Goal: Information Seeking & Learning: Find specific fact

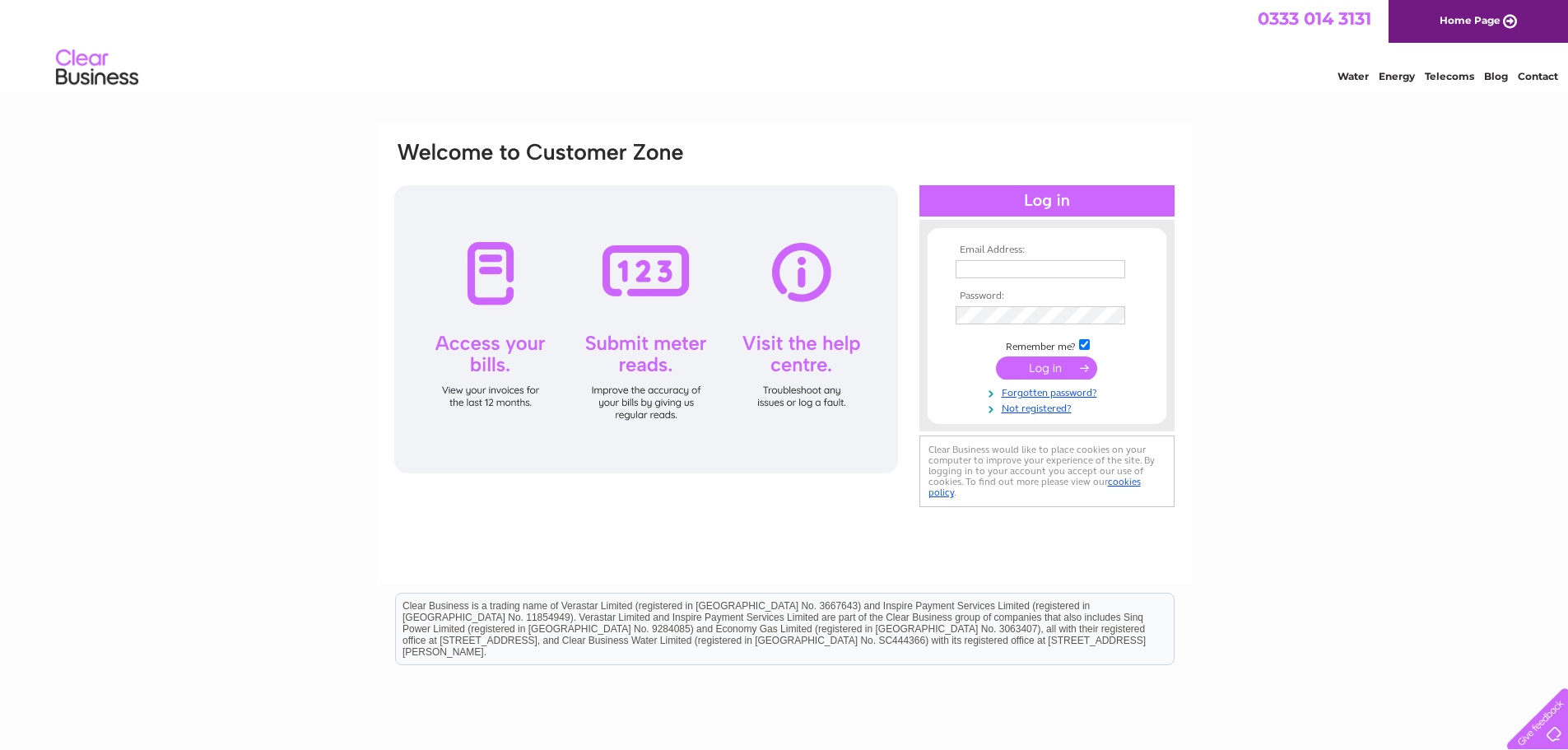
click at [1111, 267] on input "text" at bounding box center [1040, 269] width 170 height 18
type input "carol.erskinehouse@gmail.com"
click at [995, 358] on input "submit" at bounding box center [1046, 369] width 101 height 23
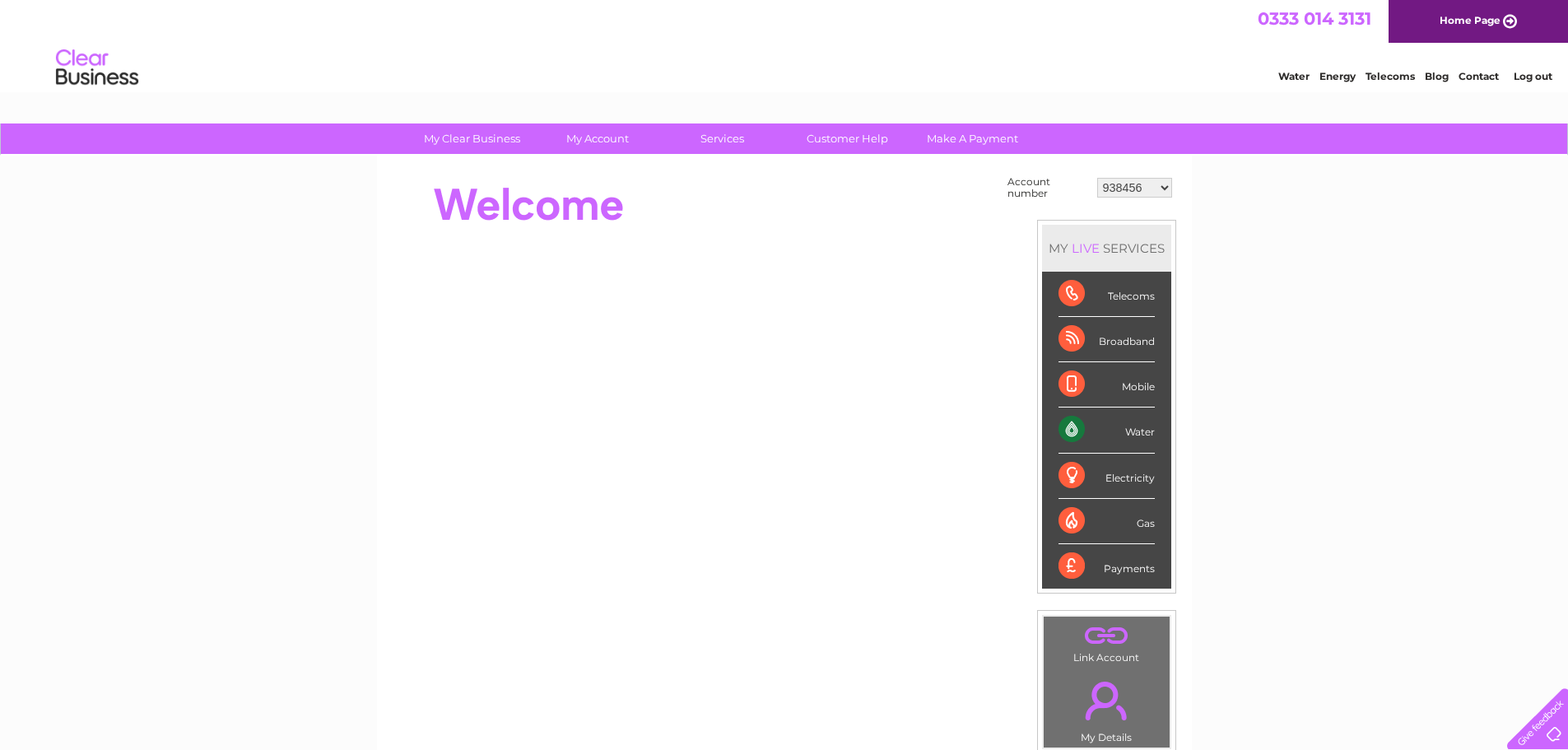
click at [1161, 187] on select "938456 1096113 1119531 1145645 30295271 30321479" at bounding box center [1135, 188] width 75 height 20
select select "1119531"
click at [1097, 178] on select "938456 1096113 1119531 1145645 30295271 30321479" at bounding box center [1135, 188] width 75 height 20
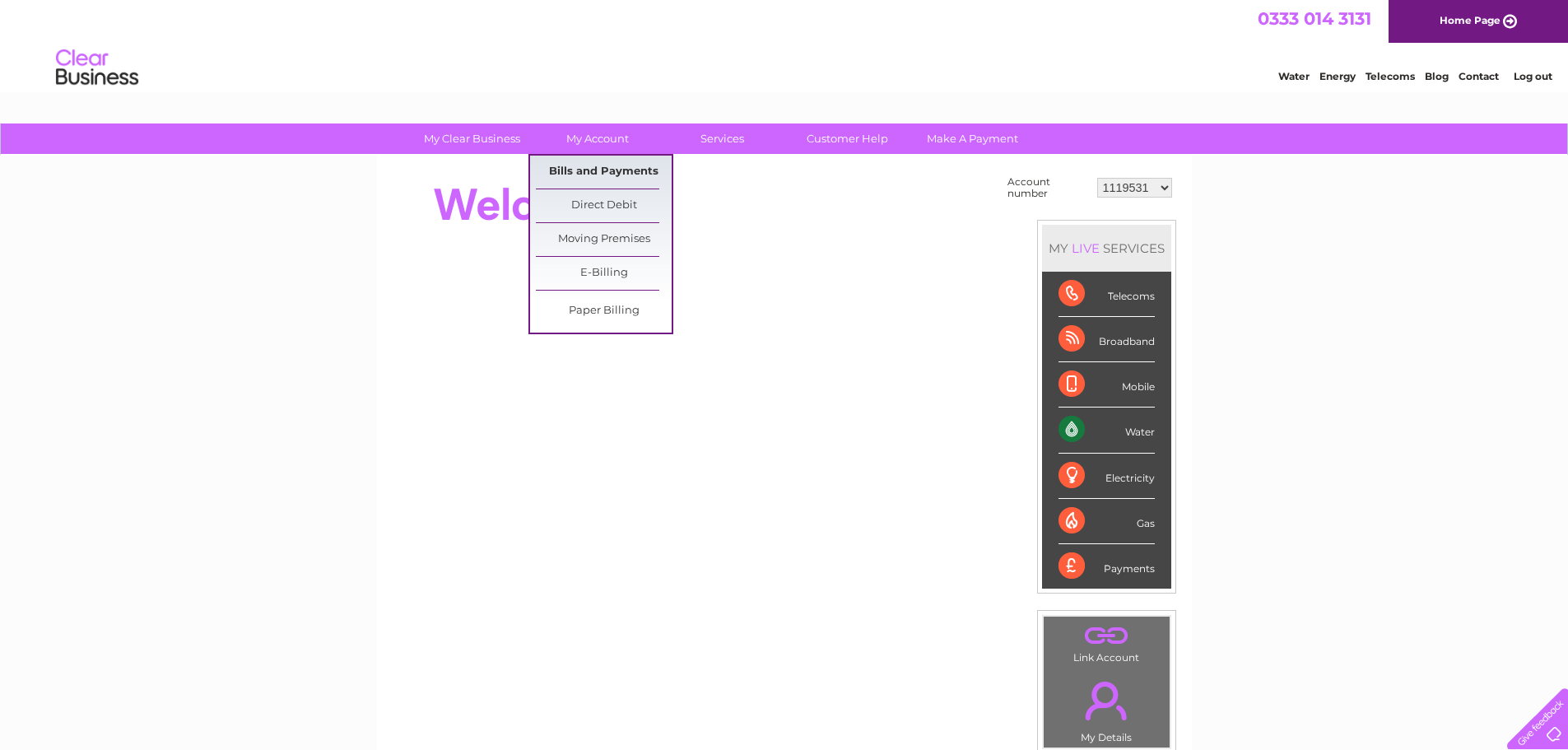
click at [595, 172] on link "Bills and Payments" at bounding box center [604, 173] width 136 height 33
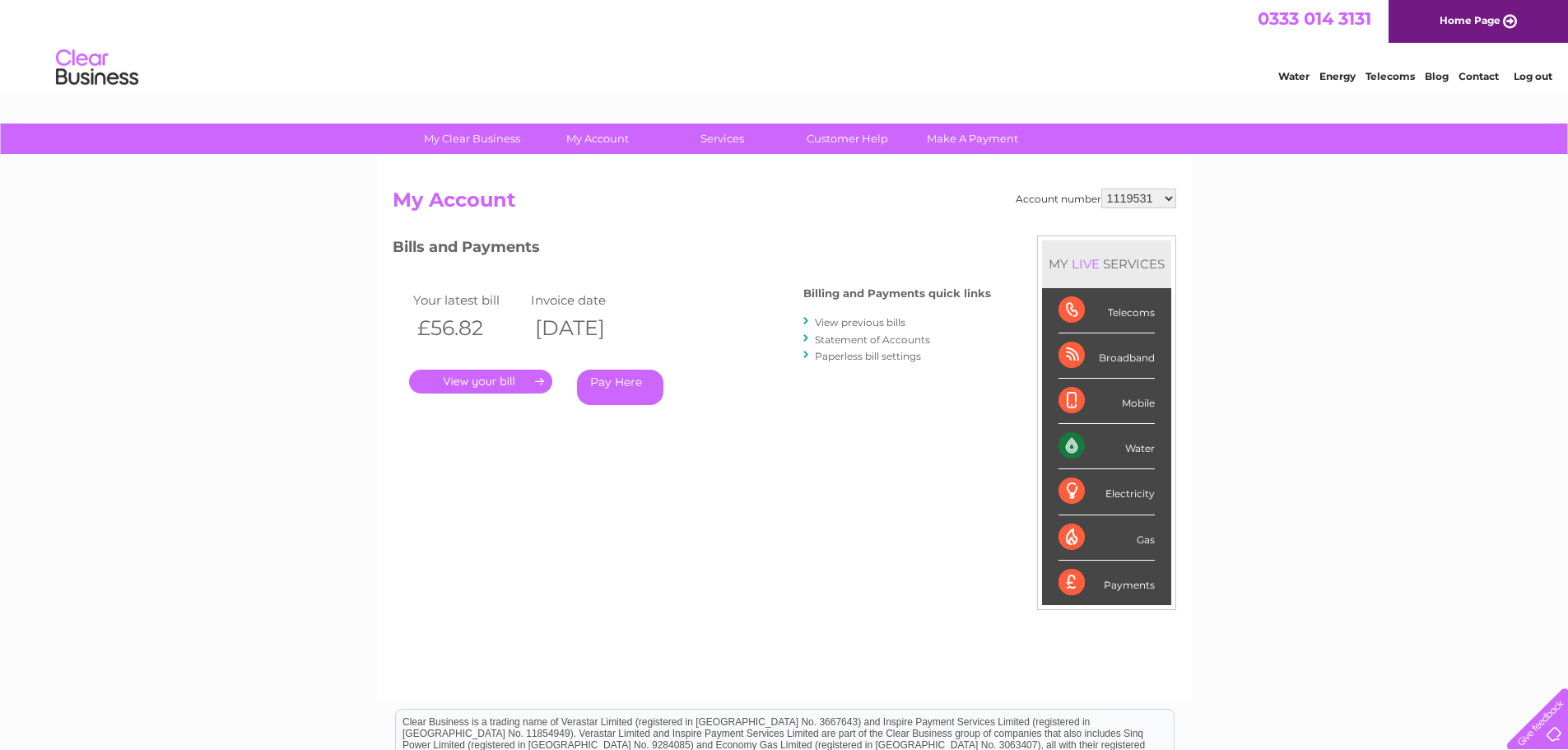
click at [492, 376] on link "." at bounding box center [481, 382] width 143 height 24
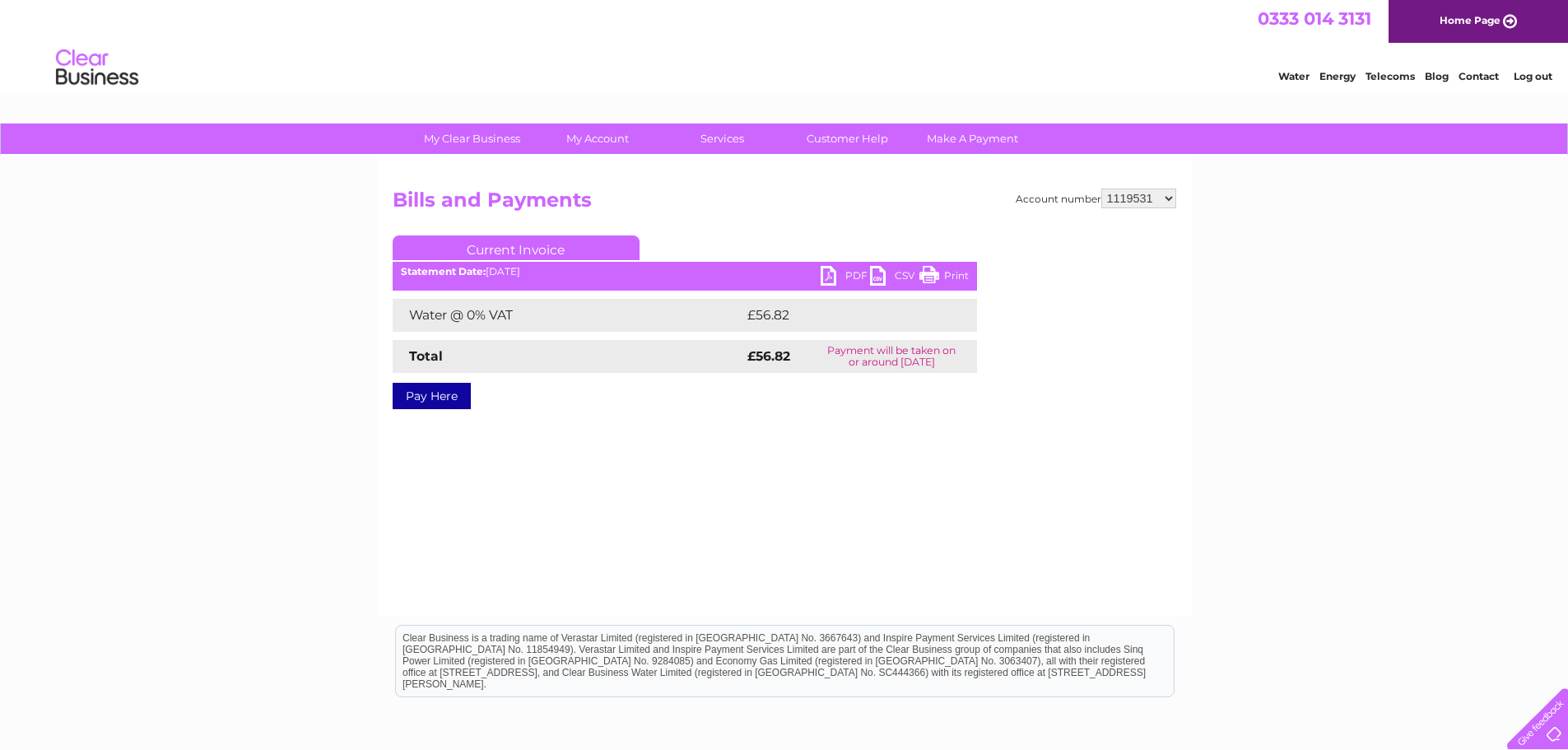
click at [831, 274] on link "PDF" at bounding box center [845, 278] width 50 height 24
click at [1171, 196] on select "938456 1096113 1119531 1145645 30295271 30321479" at bounding box center [1139, 198] width 75 height 20
select select "1145645"
click at [1101, 188] on select "938456 1096113 1119531 1145645 30295271 30321479" at bounding box center [1139, 198] width 75 height 20
click at [825, 275] on link "PDF" at bounding box center [845, 278] width 50 height 24
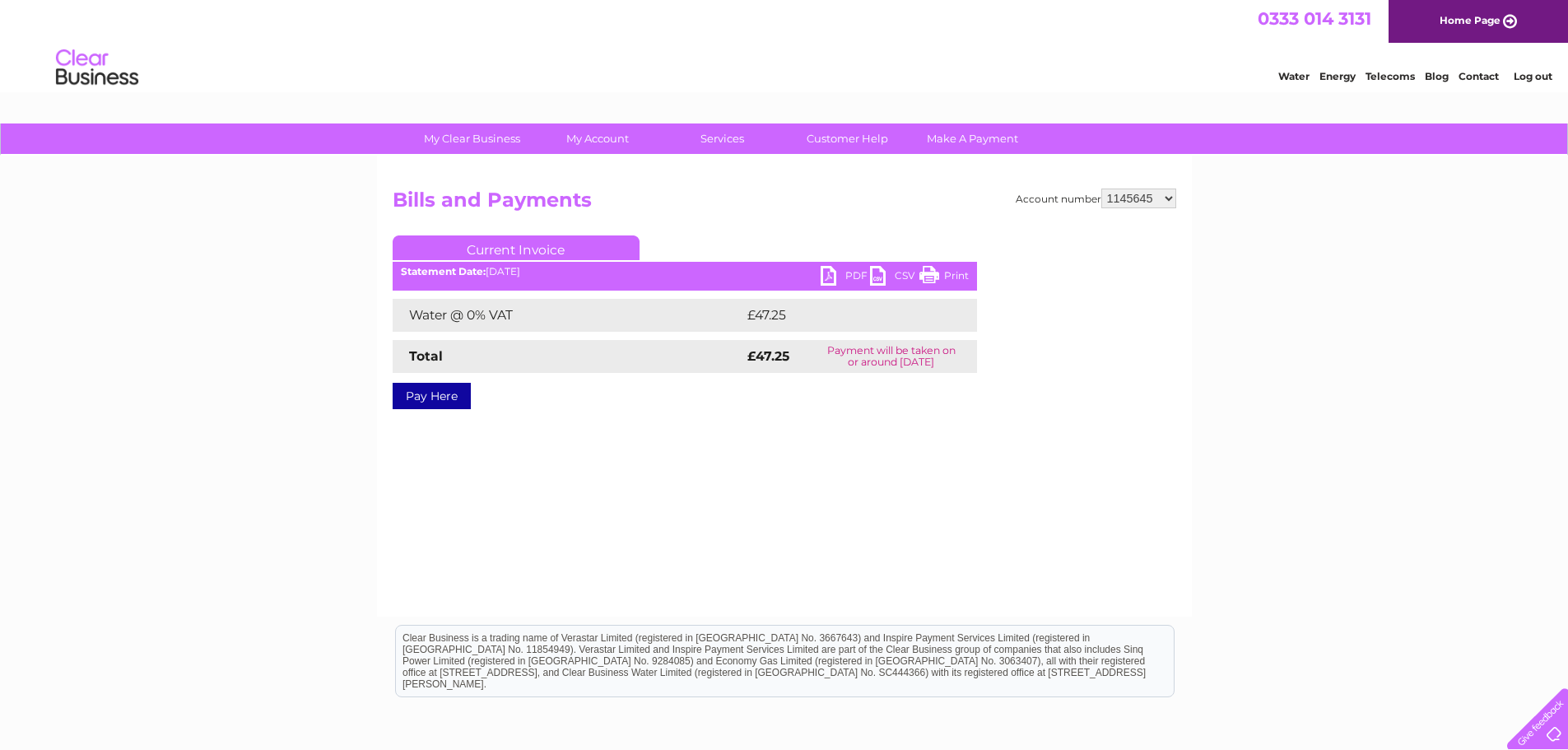
click at [1168, 202] on select "938456 1096113 1119531 1145645 30295271 30321479" at bounding box center [1139, 198] width 75 height 20
select select "30295271"
click at [1101, 188] on select "938456 1096113 1119531 1145645 30295271 30321479" at bounding box center [1139, 198] width 75 height 20
click at [829, 274] on link "PDF" at bounding box center [845, 278] width 50 height 24
click at [1165, 200] on select "938456 1096113 1119531 1145645 30295271 30321479" at bounding box center [1139, 198] width 75 height 20
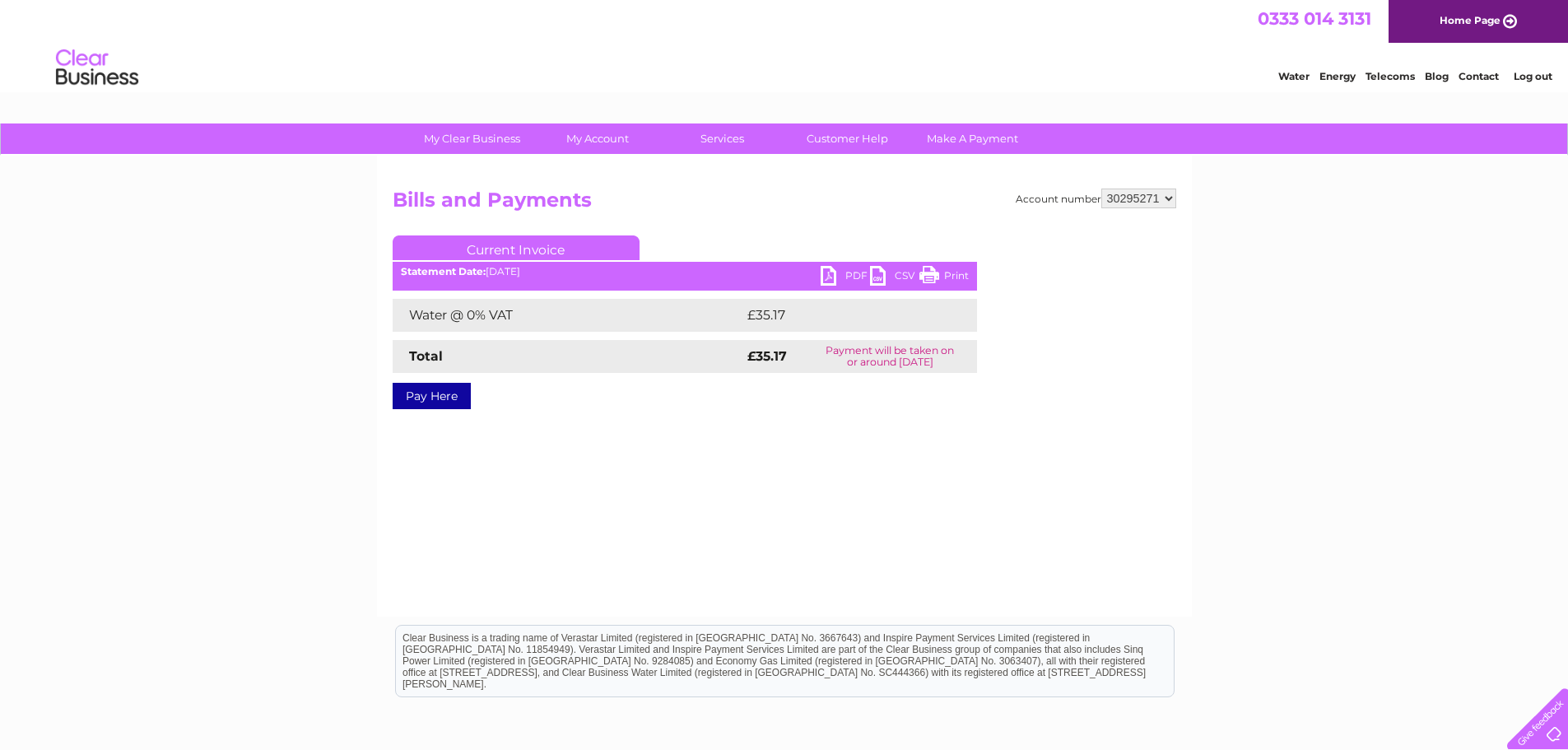
select select "30321479"
click at [1101, 188] on select "938456 1096113 1119531 1145645 30295271 30321479" at bounding box center [1139, 198] width 75 height 20
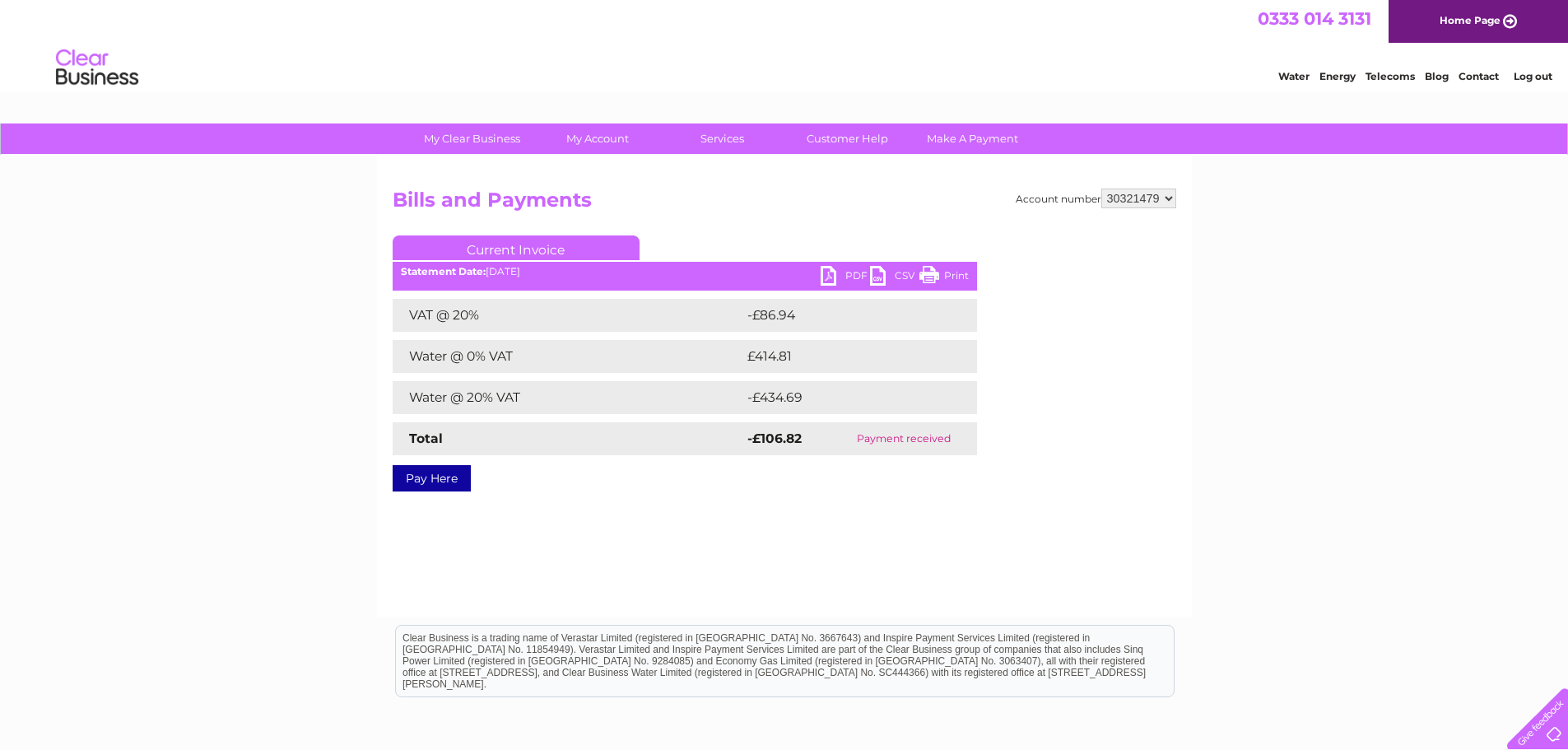
click at [834, 275] on link "PDF" at bounding box center [845, 278] width 50 height 24
click at [1531, 78] on link "Log out" at bounding box center [1532, 75] width 39 height 12
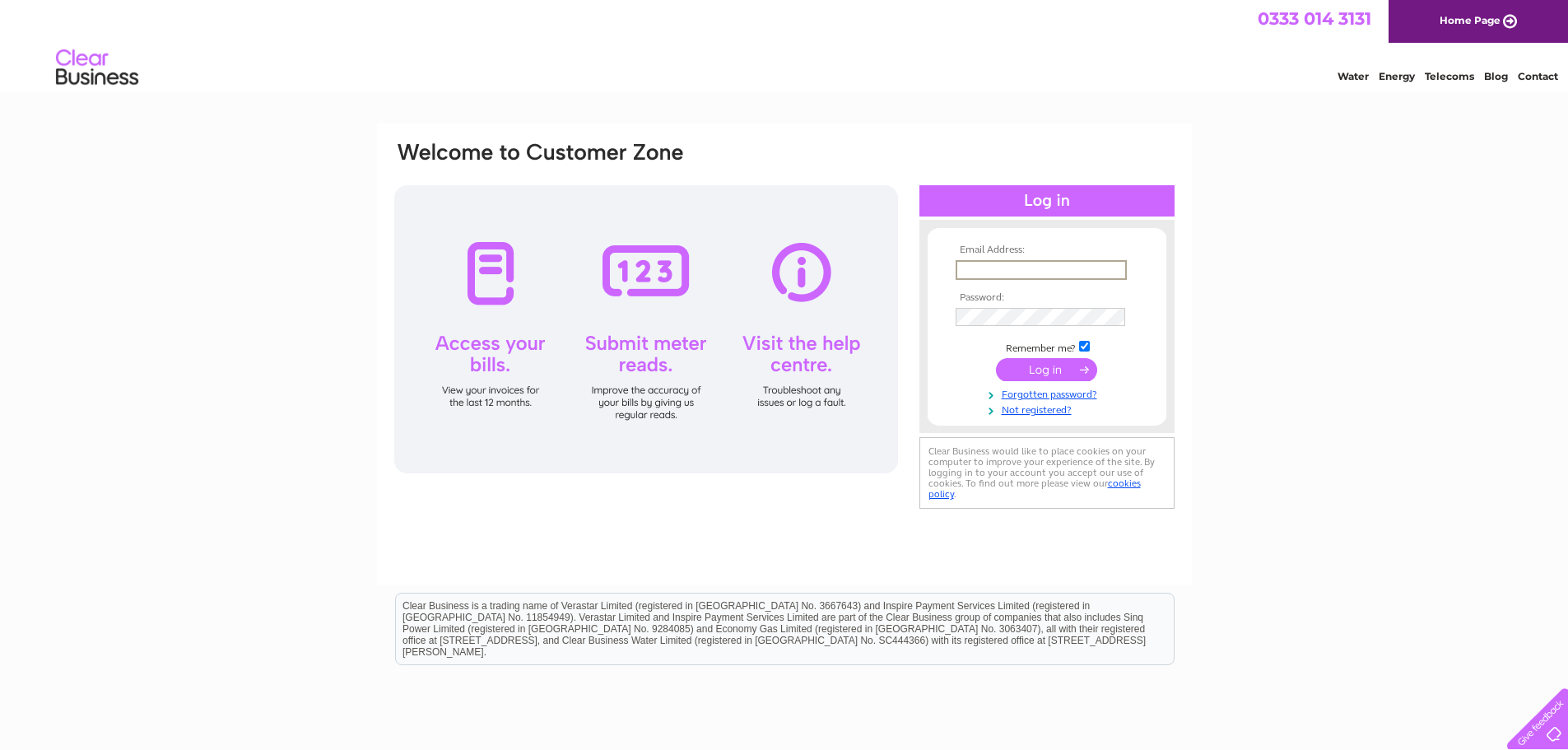
click at [1092, 269] on input "text" at bounding box center [1040, 270] width 172 height 20
type input "[PERSON_NAME][EMAIL_ADDRESS][DOMAIN_NAME]"
click at [995, 358] on input "submit" at bounding box center [1046, 369] width 101 height 23
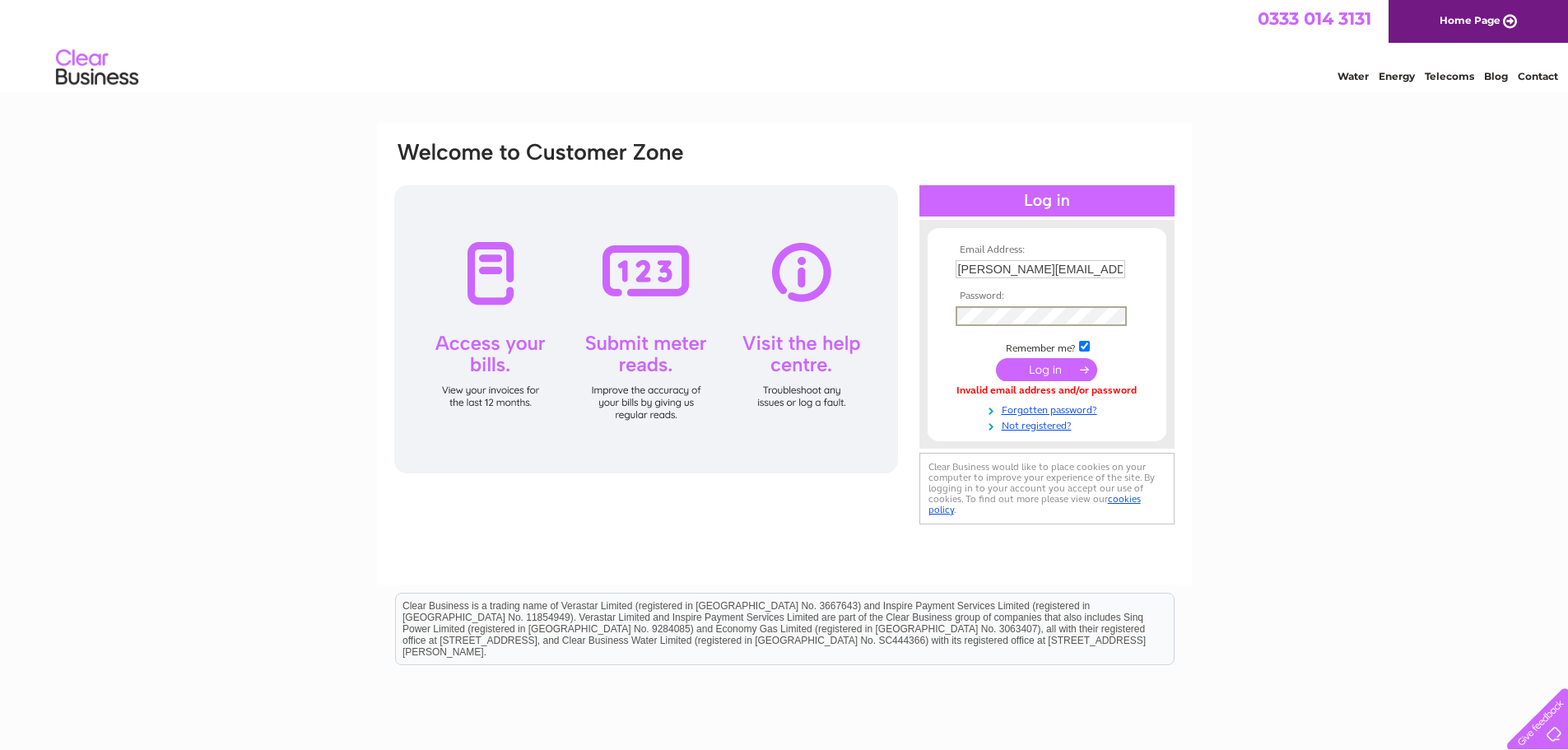
click at [995, 358] on input "submit" at bounding box center [1046, 369] width 101 height 23
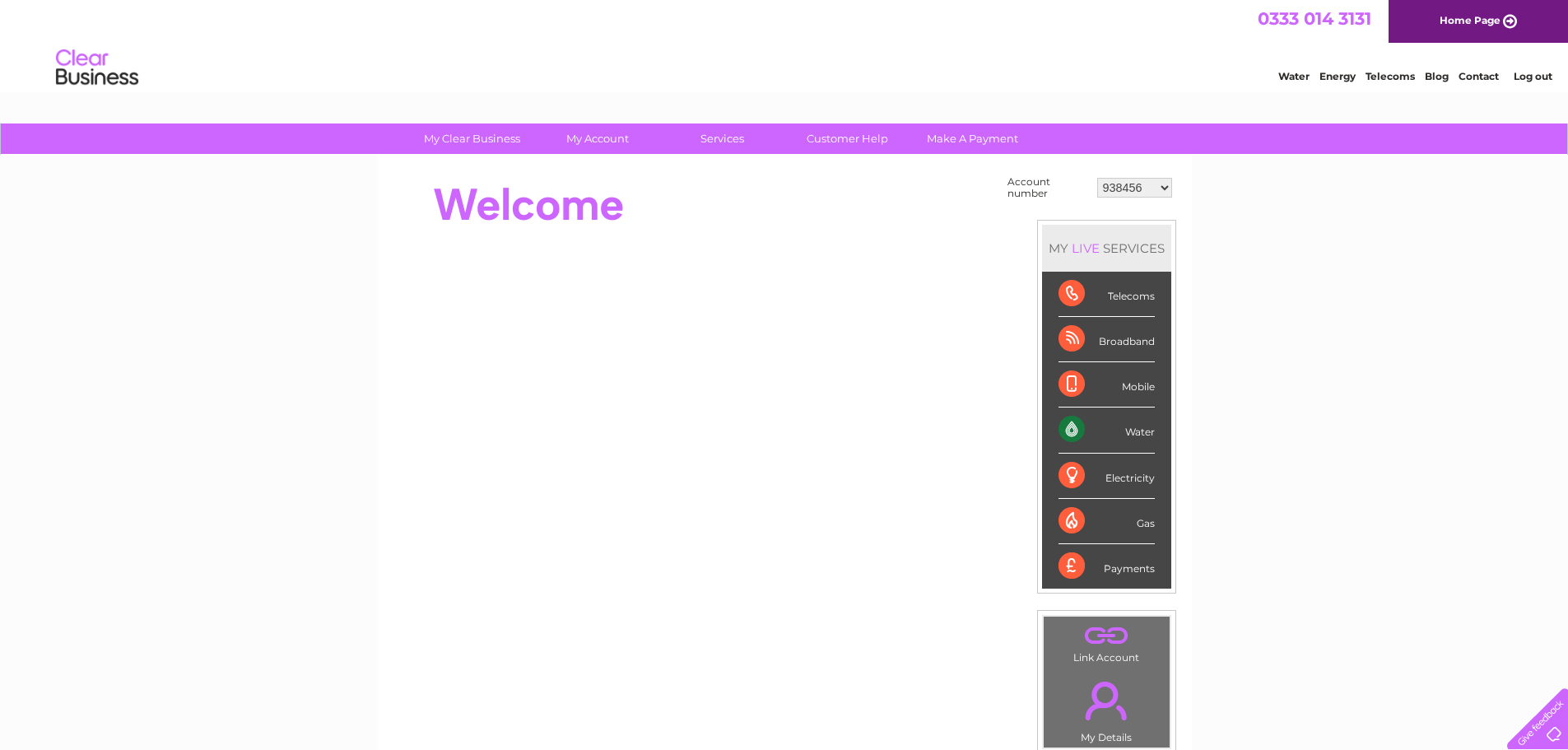
click at [1167, 186] on select "938456 1096113 1119531 1145645 30295271 30321479" at bounding box center [1135, 188] width 75 height 20
select select "30321479"
click at [1097, 178] on select "938456 1096113 1119531 1145645 30295271 30321479" at bounding box center [1135, 188] width 75 height 20
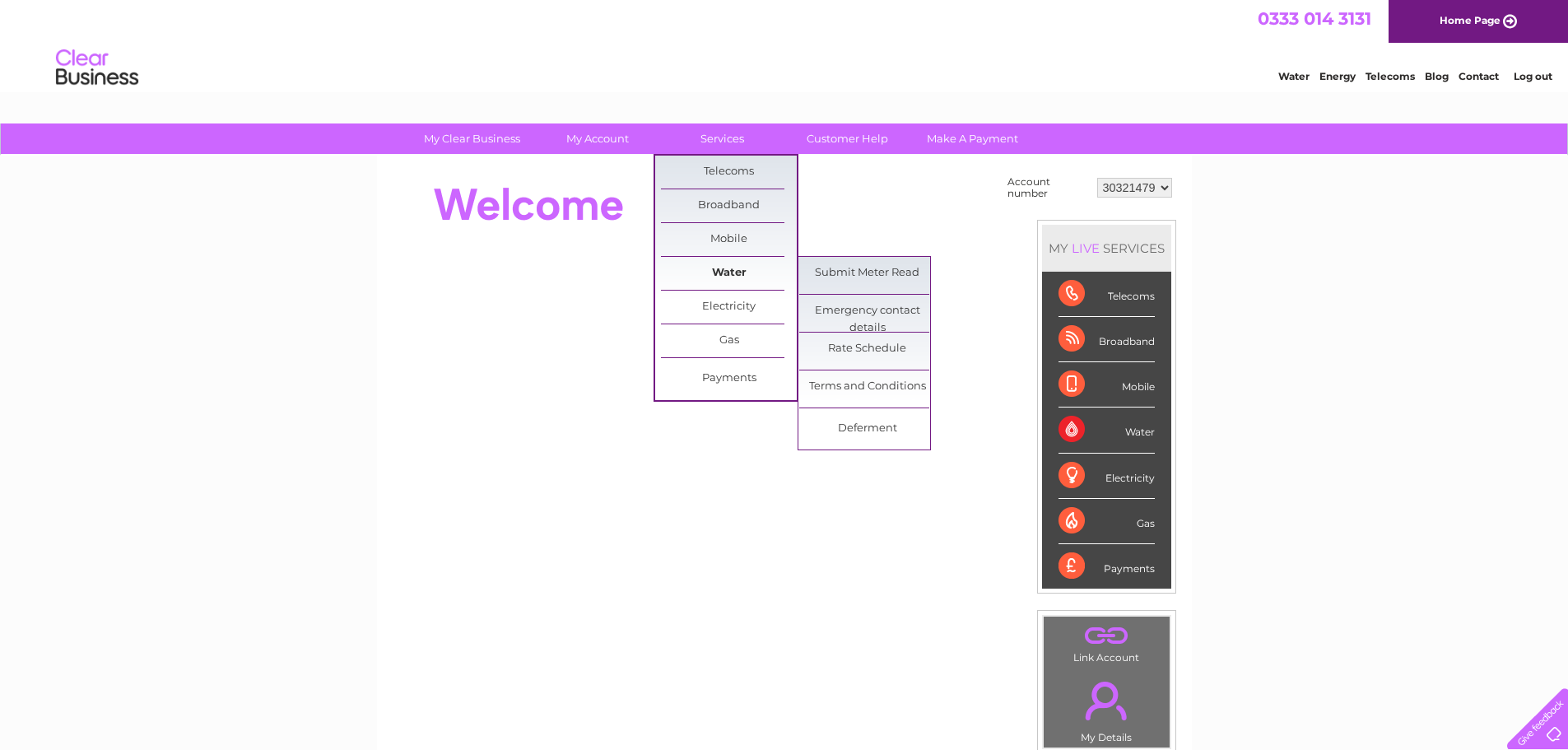
click at [713, 272] on link "Water" at bounding box center [728, 274] width 136 height 33
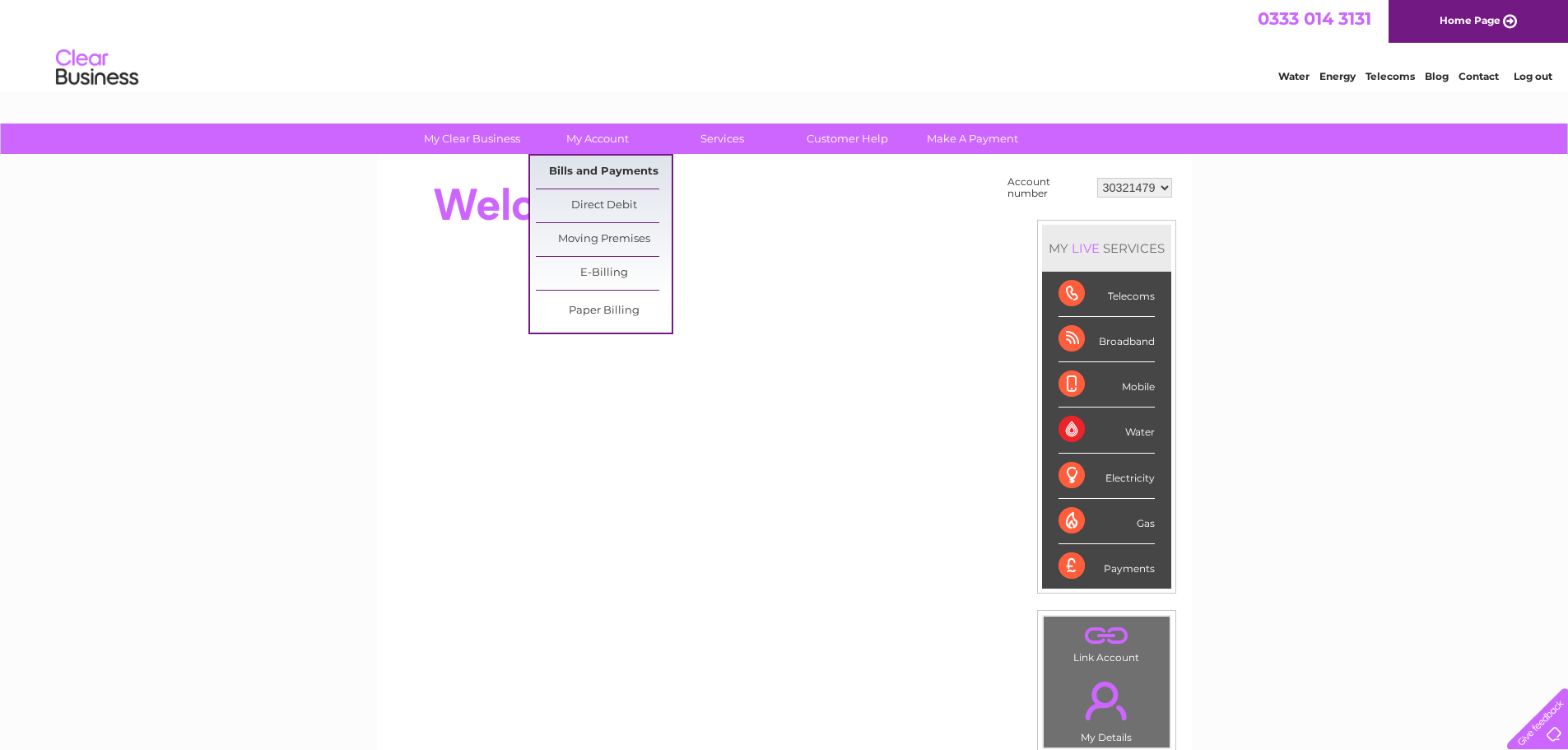
click at [595, 173] on link "Bills and Payments" at bounding box center [604, 173] width 136 height 33
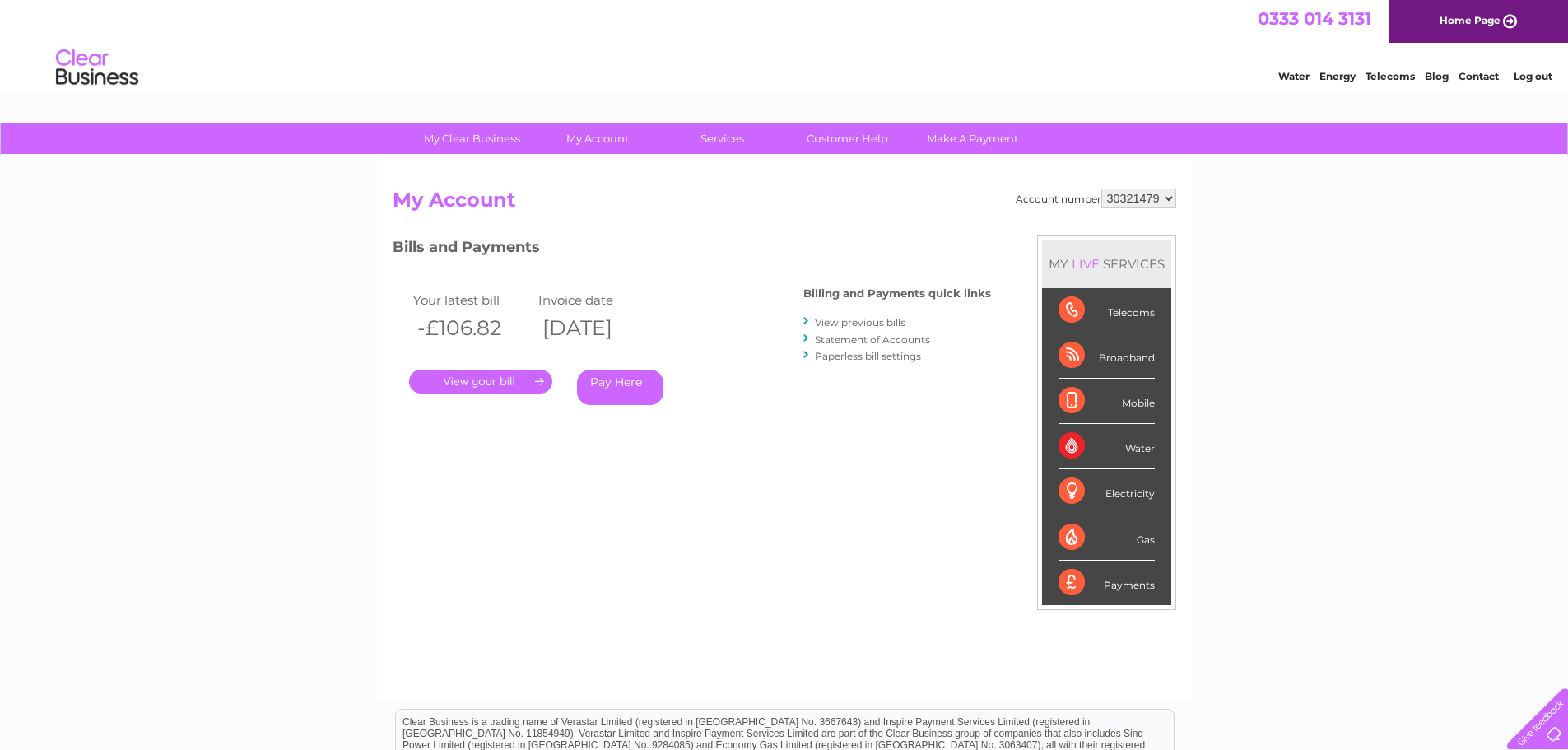
click at [1170, 202] on select "938456 1096113 1119531 1145645 30295271 30321479" at bounding box center [1139, 198] width 75 height 20
click at [477, 378] on link "." at bounding box center [481, 382] width 143 height 24
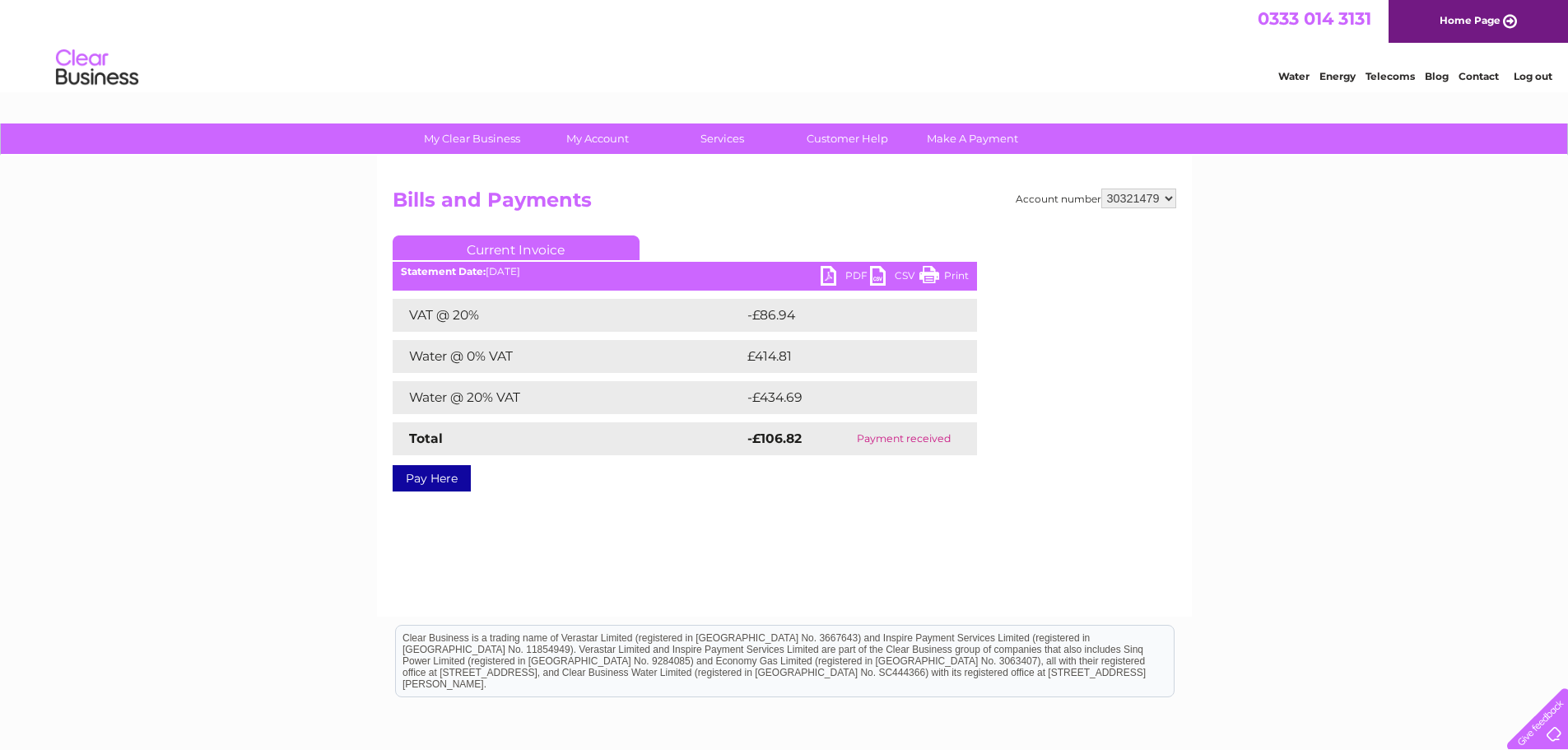
click at [1169, 196] on select "938456 1096113 1119531 1145645 30295271 30321479" at bounding box center [1139, 198] width 75 height 20
select select "938456"
click at [1101, 188] on select "938456 1096113 1119531 1145645 30295271 30321479" at bounding box center [1139, 198] width 75 height 20
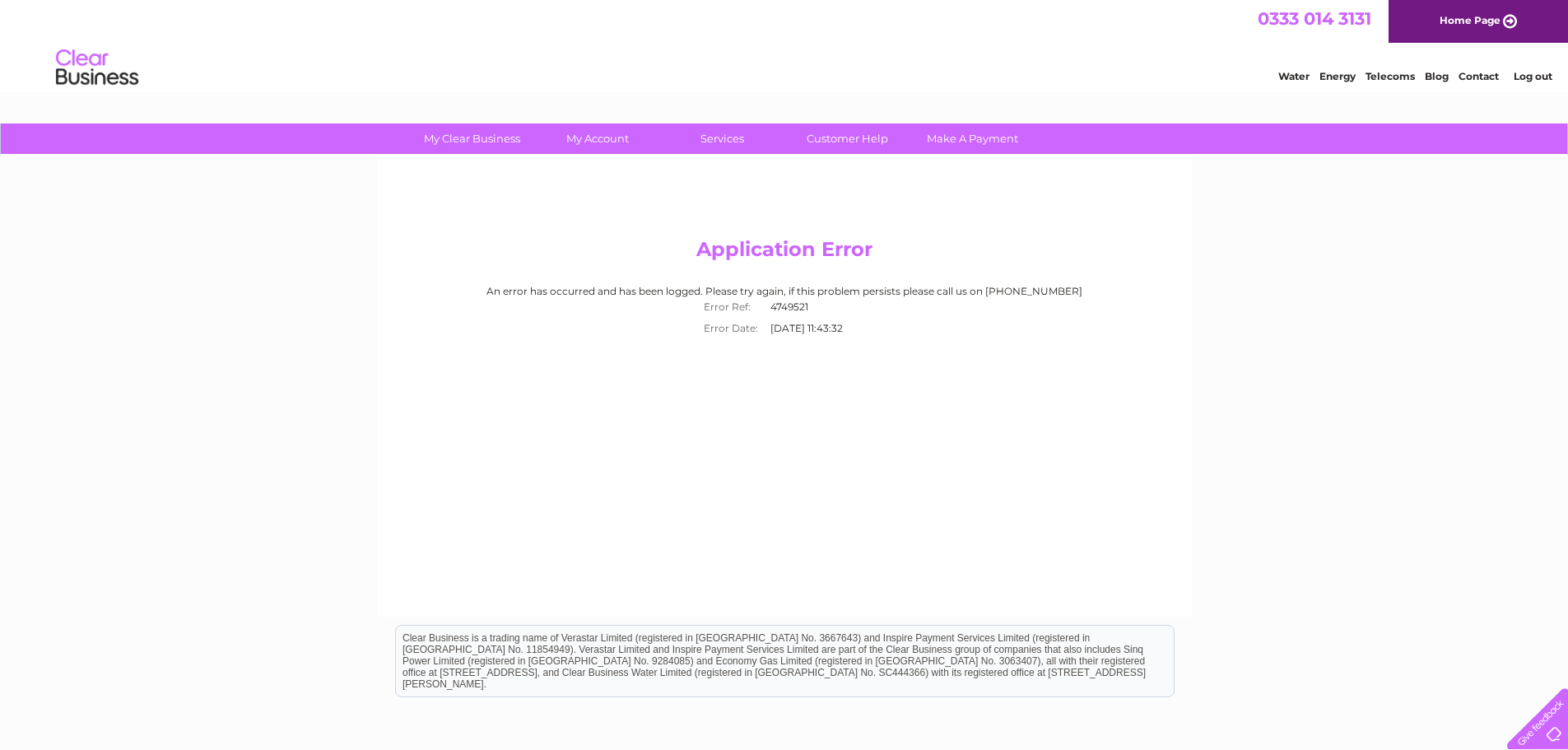
click at [959, 330] on div "An error has occurred and has been logged. Please try again, if this problem pe…" at bounding box center [784, 312] width 784 height 53
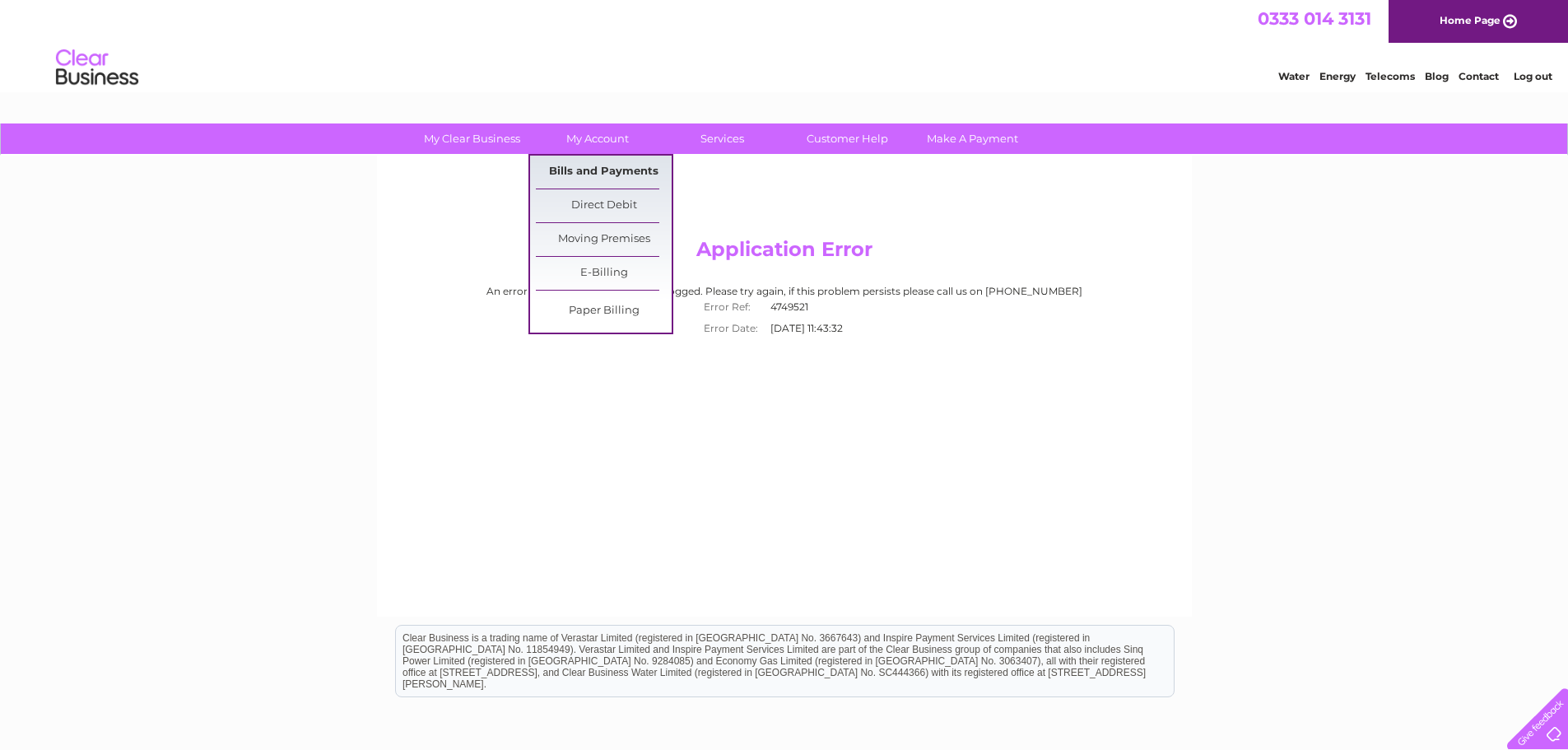
click at [592, 166] on link "Bills and Payments" at bounding box center [604, 173] width 136 height 33
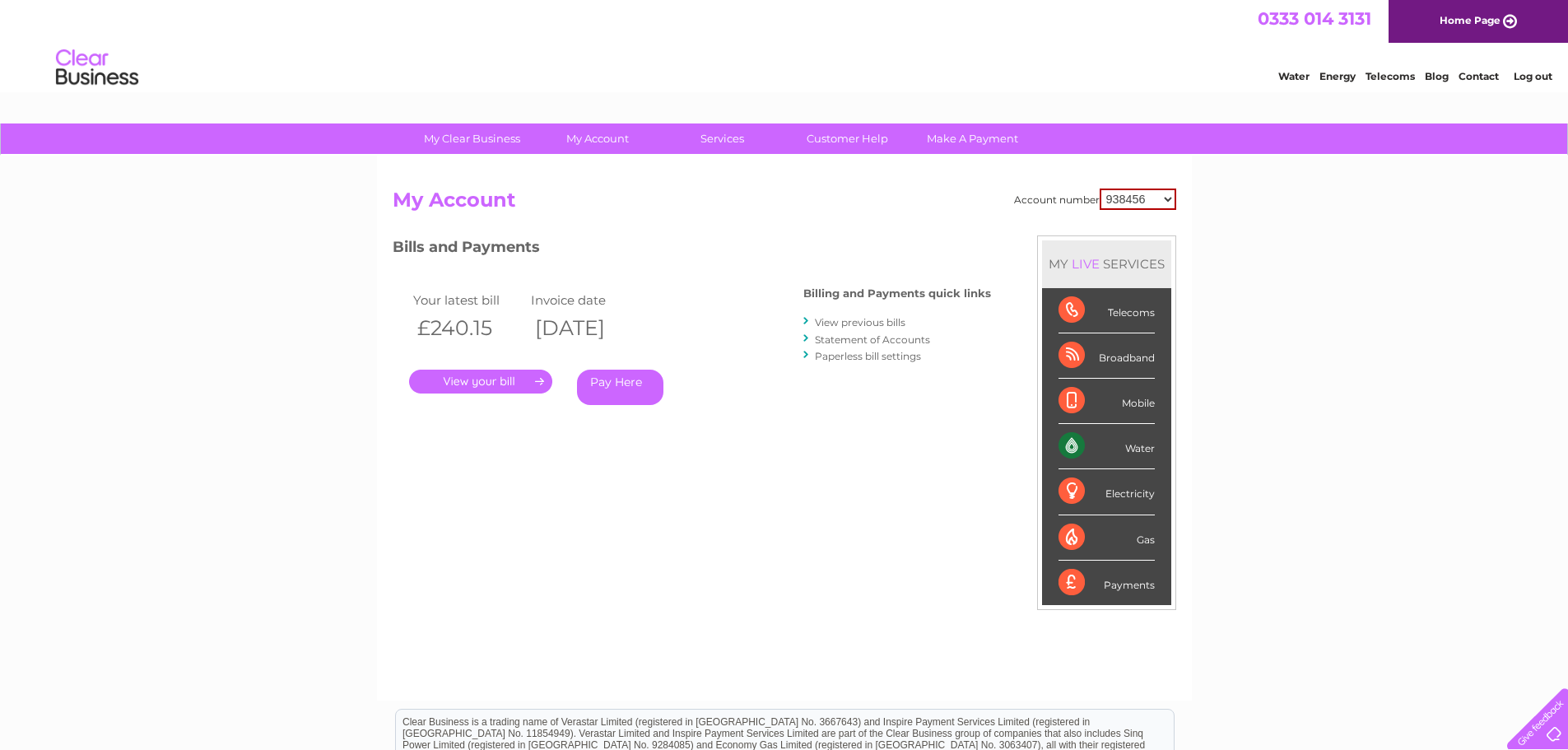
click at [513, 386] on link "." at bounding box center [481, 382] width 143 height 24
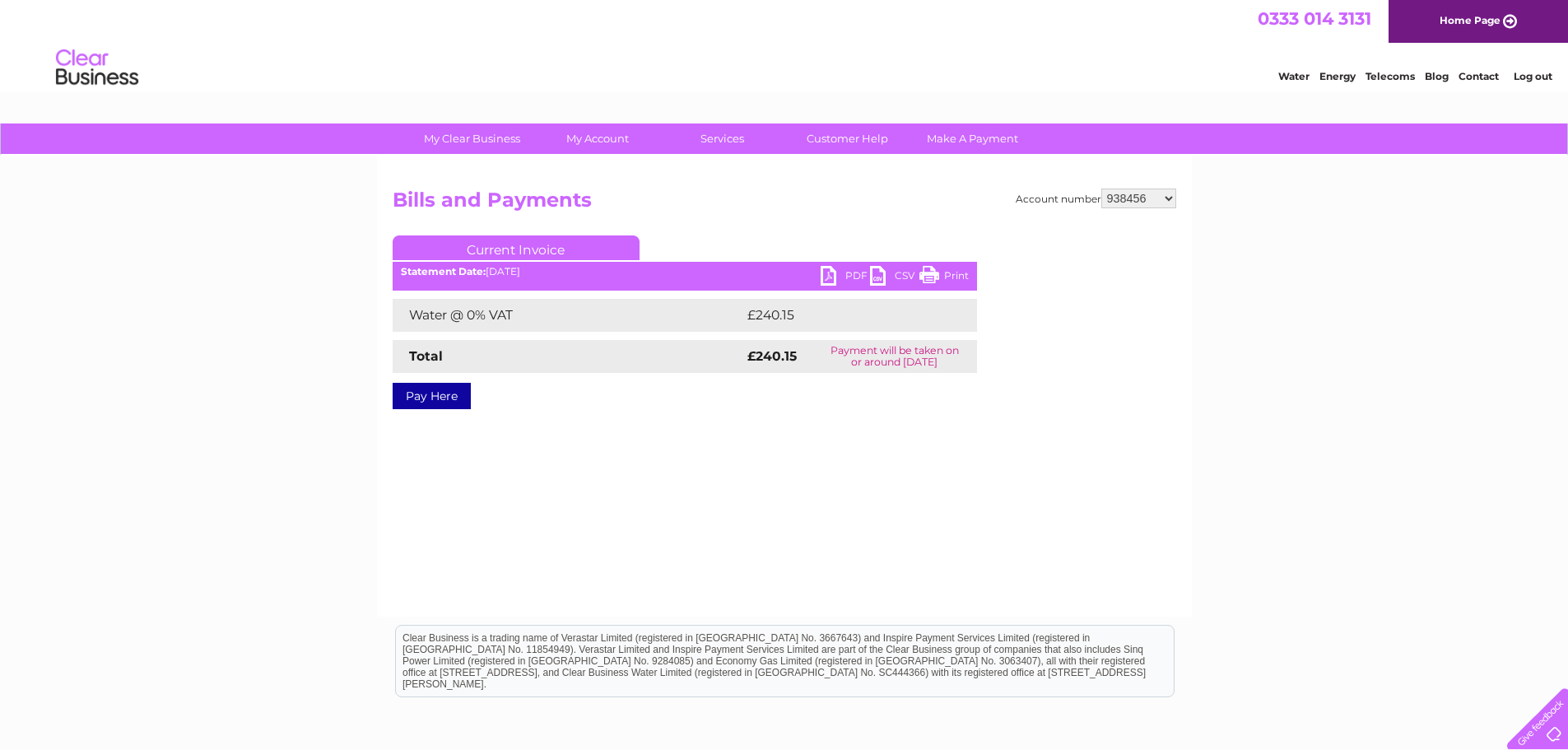
click at [831, 274] on link "PDF" at bounding box center [845, 278] width 50 height 24
click at [1170, 204] on select "938456 1096113 1119531 1145645 30295271 30321479" at bounding box center [1139, 198] width 75 height 20
select select "1096113"
click at [1101, 188] on select "938456 1096113 1119531 1145645 30295271 30321479" at bounding box center [1139, 198] width 75 height 20
click at [834, 268] on link "PDF" at bounding box center [845, 278] width 50 height 24
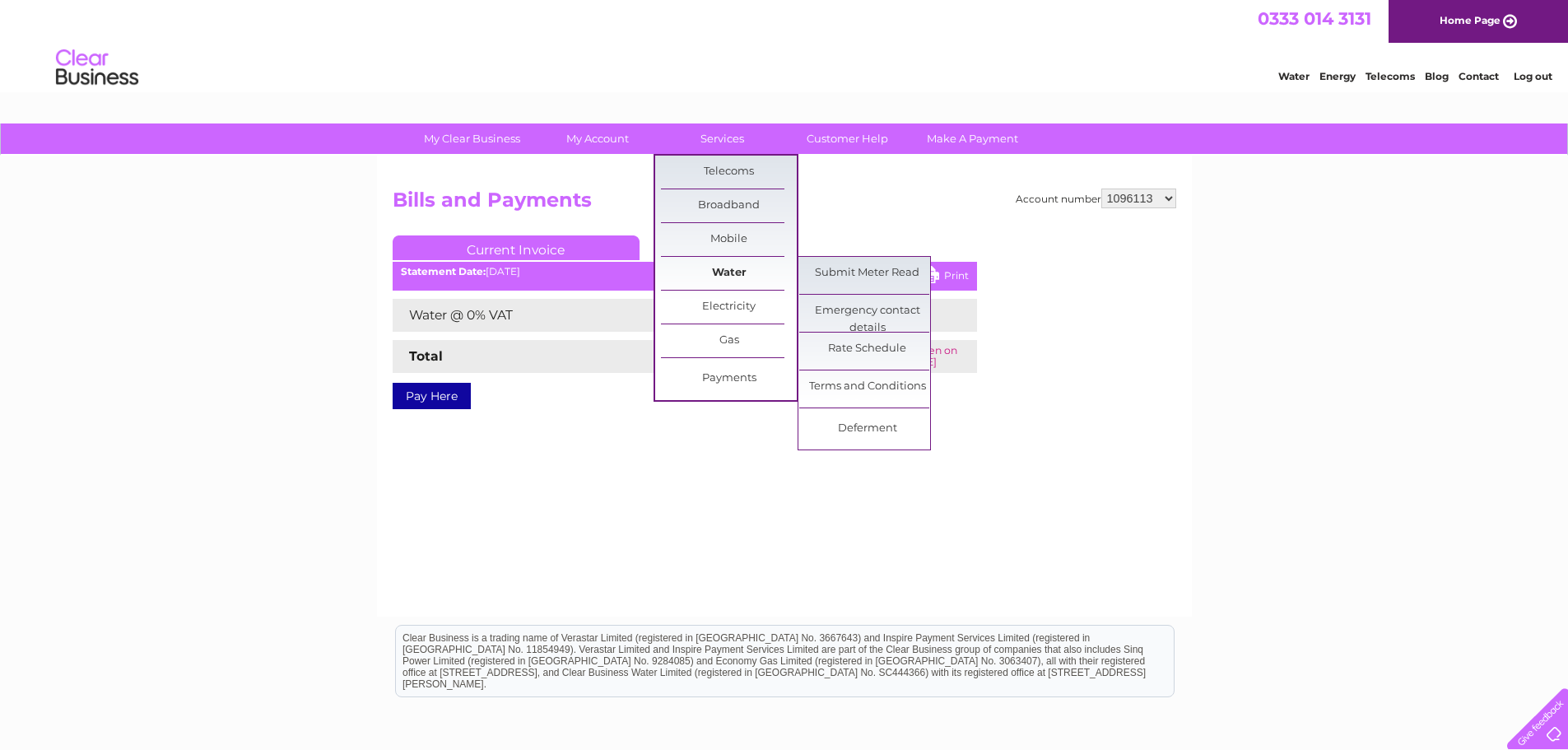
click at [741, 274] on link "Water" at bounding box center [728, 274] width 136 height 33
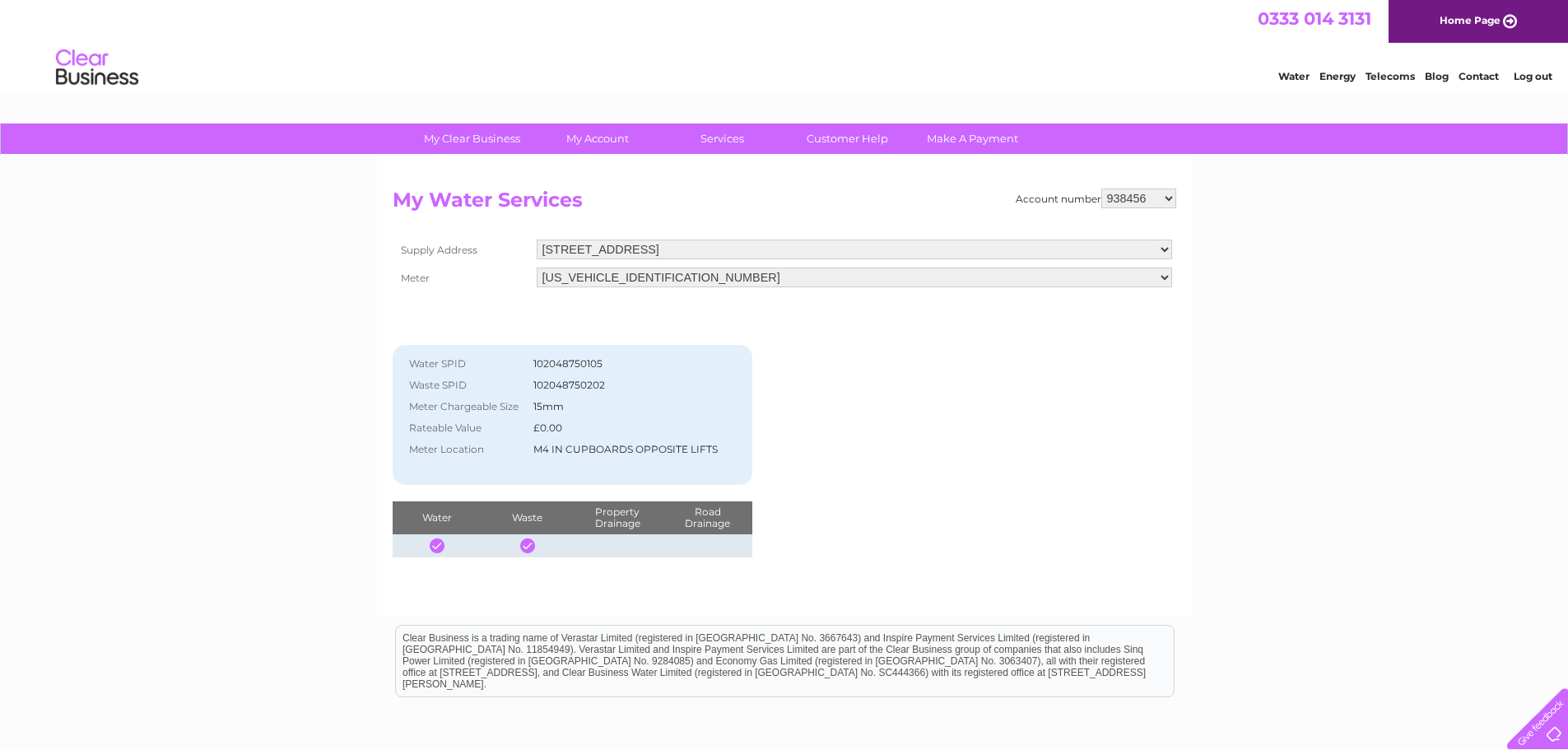
click at [1169, 199] on select "938456 1096113 1119531 1145645 30295271 30321479" at bounding box center [1139, 198] width 75 height 20
select select "1096113"
click at [1101, 188] on select "938456 1096113 1119531 1145645 30295271 30321479" at bounding box center [1139, 198] width 75 height 20
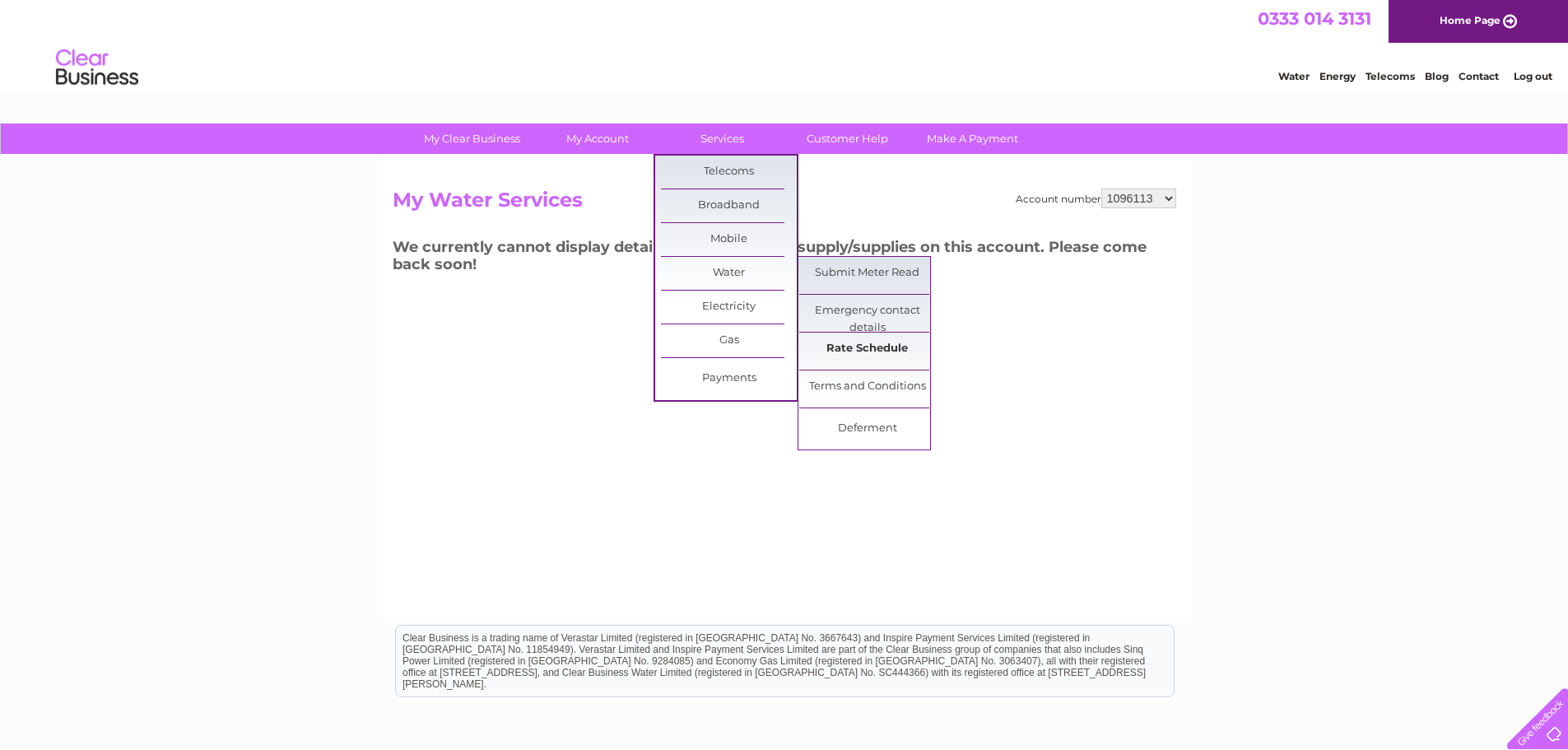
click at [858, 344] on link "Rate Schedule" at bounding box center [867, 349] width 136 height 33
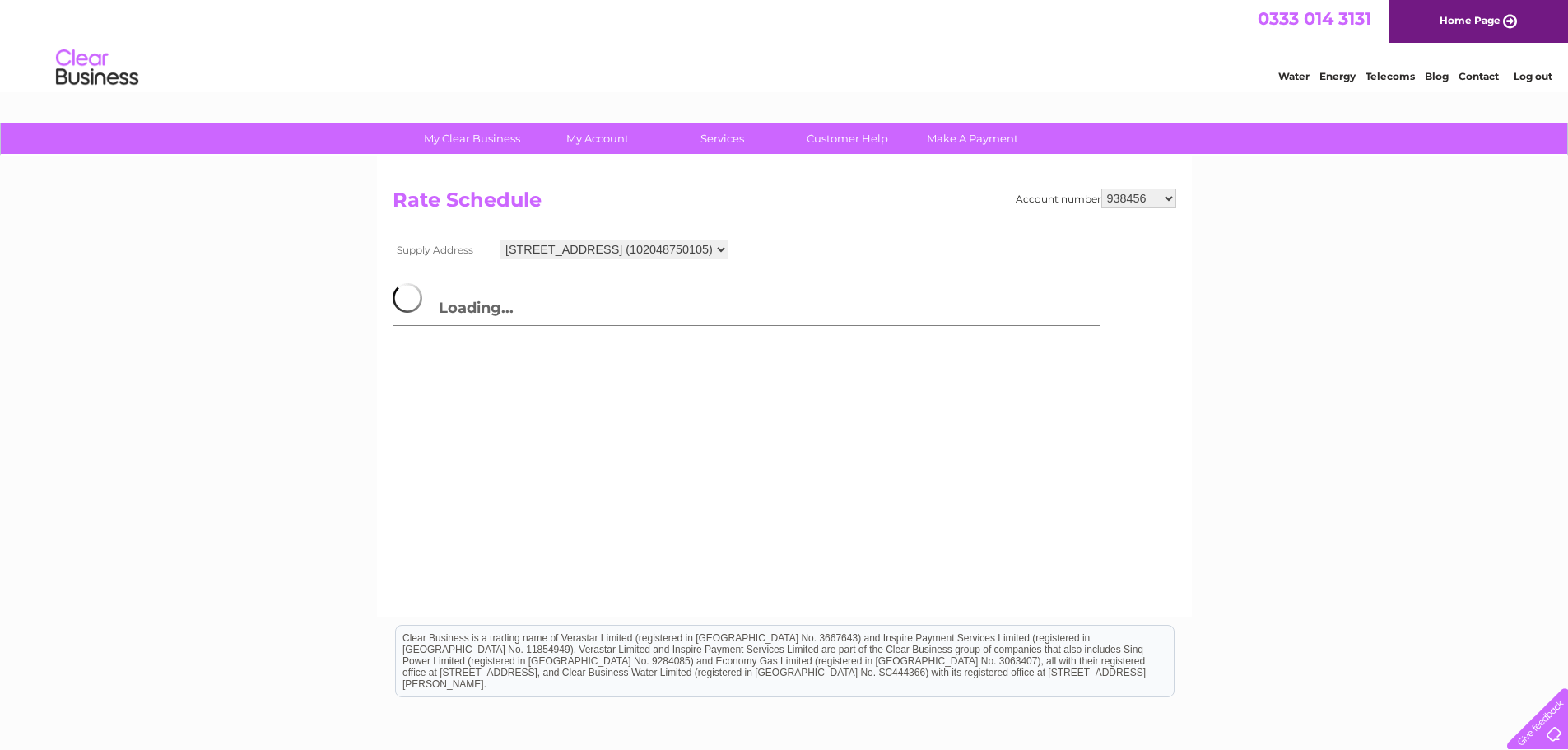
click at [1167, 200] on select "938456 1096113 1119531 1145645 30295271 30321479" at bounding box center [1139, 198] width 75 height 20
select select "1096113"
click at [1101, 188] on select "938456 1096113 1119531 1145645 30295271 30321479" at bounding box center [1139, 198] width 75 height 20
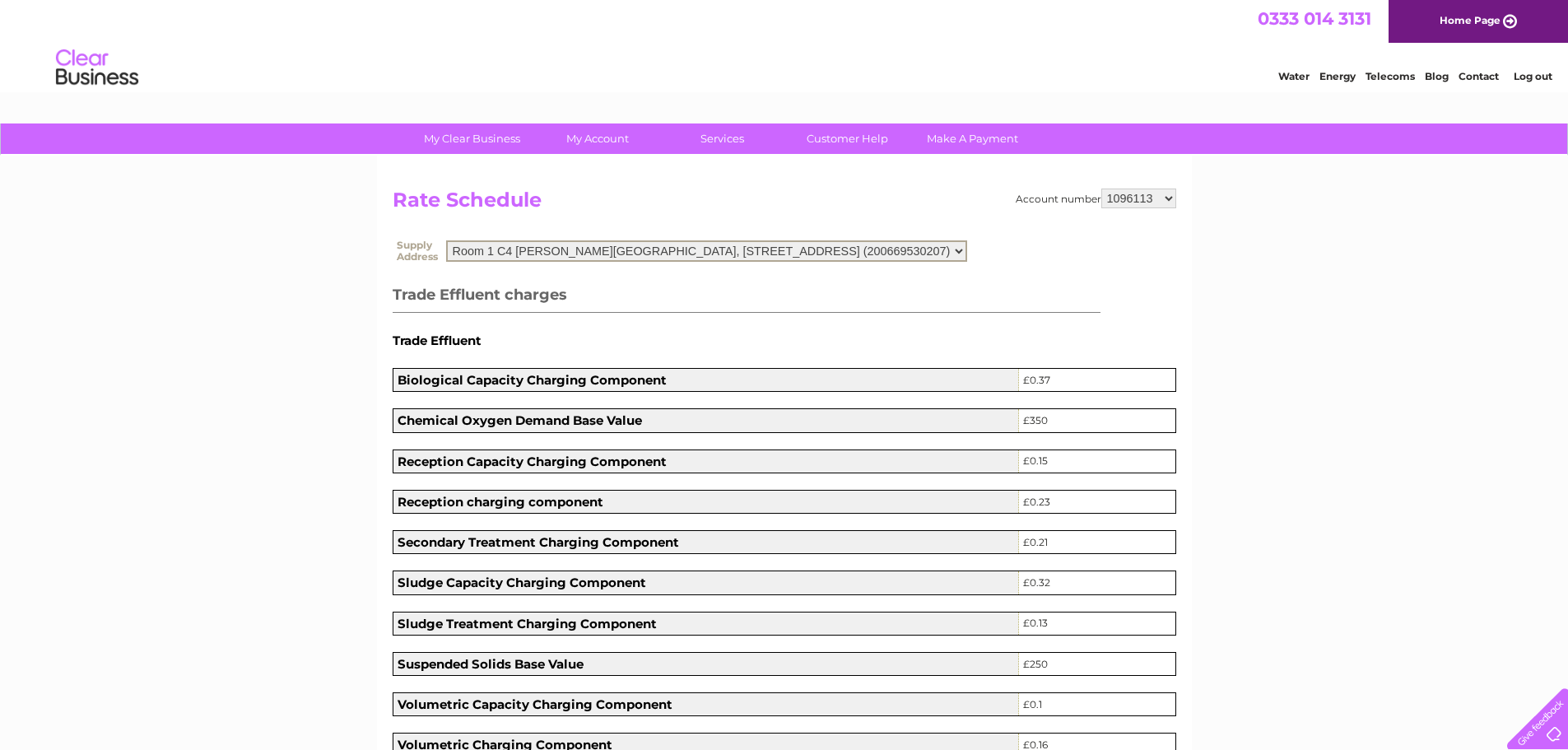
click at [967, 250] on select "Room 1 C4 Erskine House, 1 North Avenue, Clydebank, G81 2DR (200669530207) Room…" at bounding box center [706, 251] width 521 height 21
click at [1549, 73] on link "Log out" at bounding box center [1532, 75] width 39 height 12
